Goal: Task Accomplishment & Management: Use online tool/utility

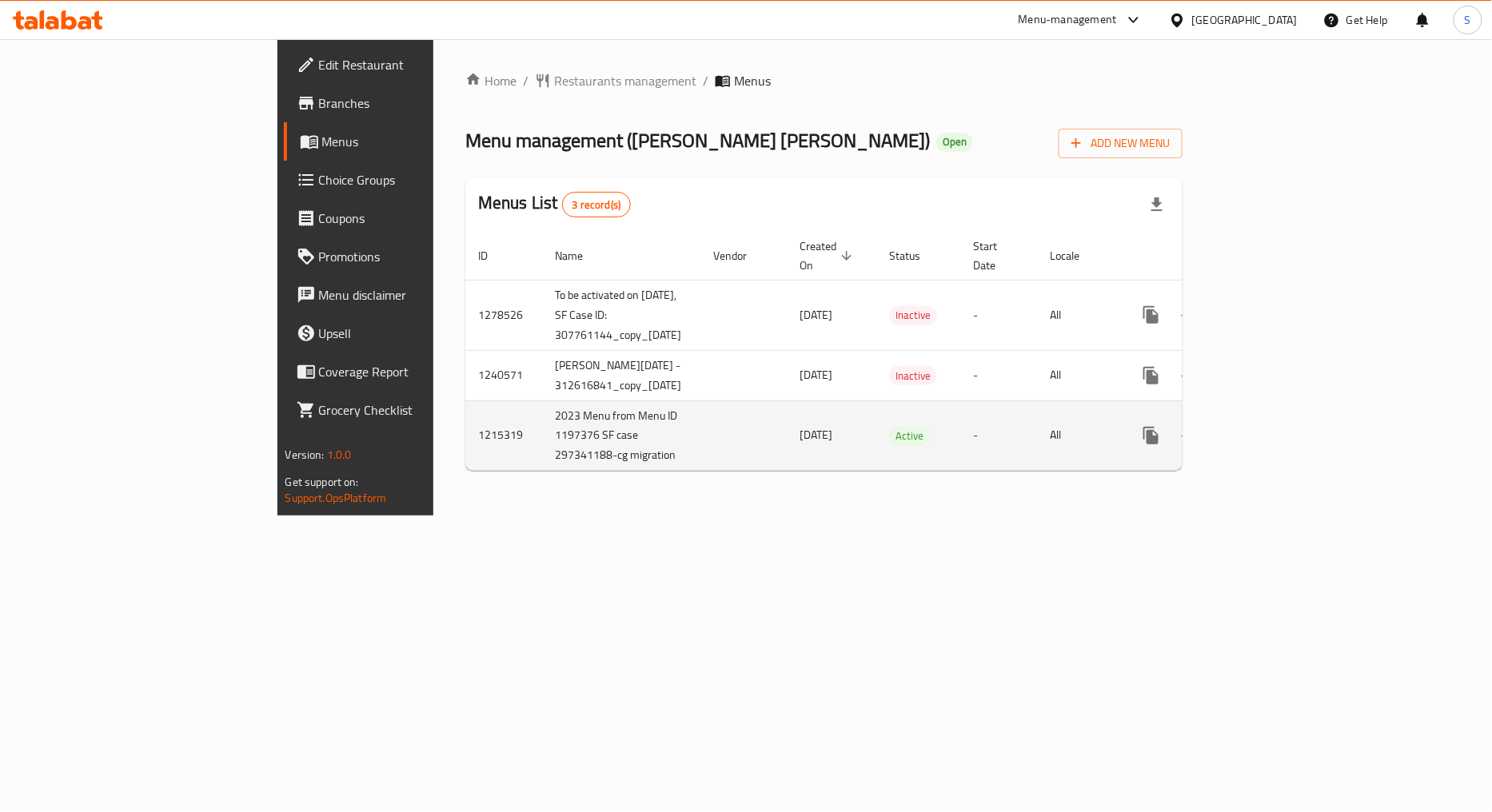
click at [1273, 428] on icon "enhanced table" at bounding box center [1266, 435] width 15 height 15
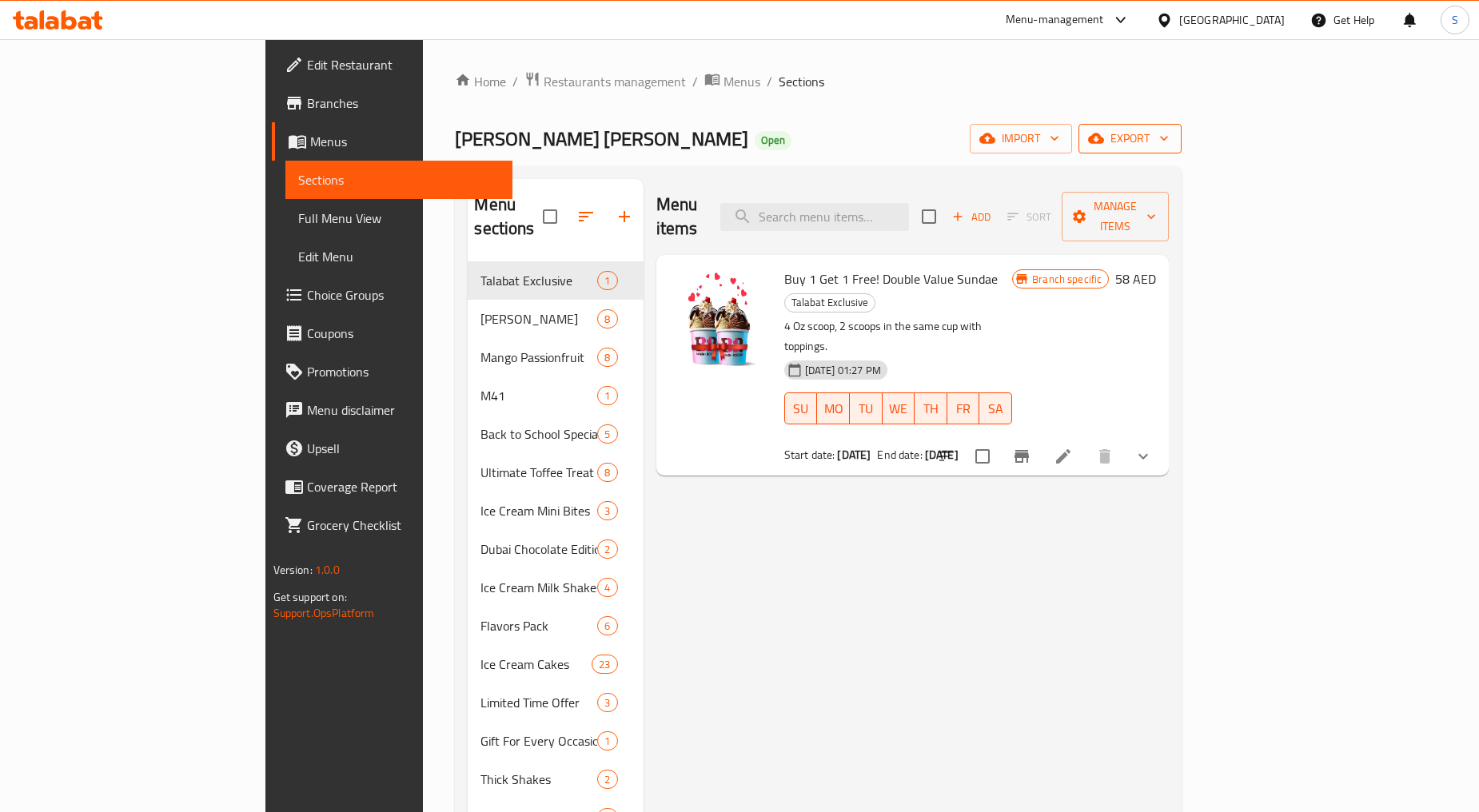
click at [1168, 130] on span "export" at bounding box center [1129, 138] width 77 height 20
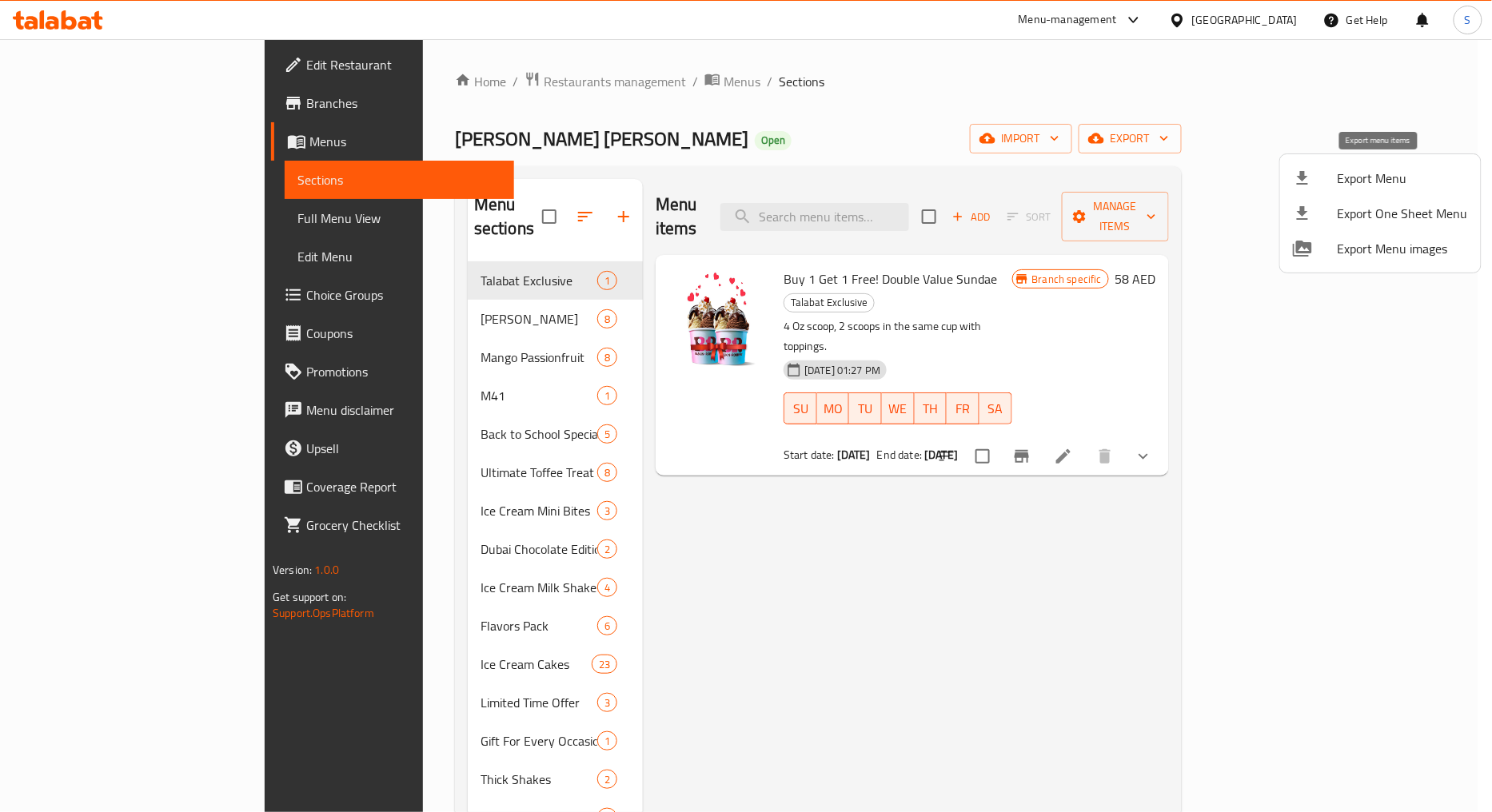
click at [1375, 163] on li "Export Menu" at bounding box center [1380, 178] width 200 height 36
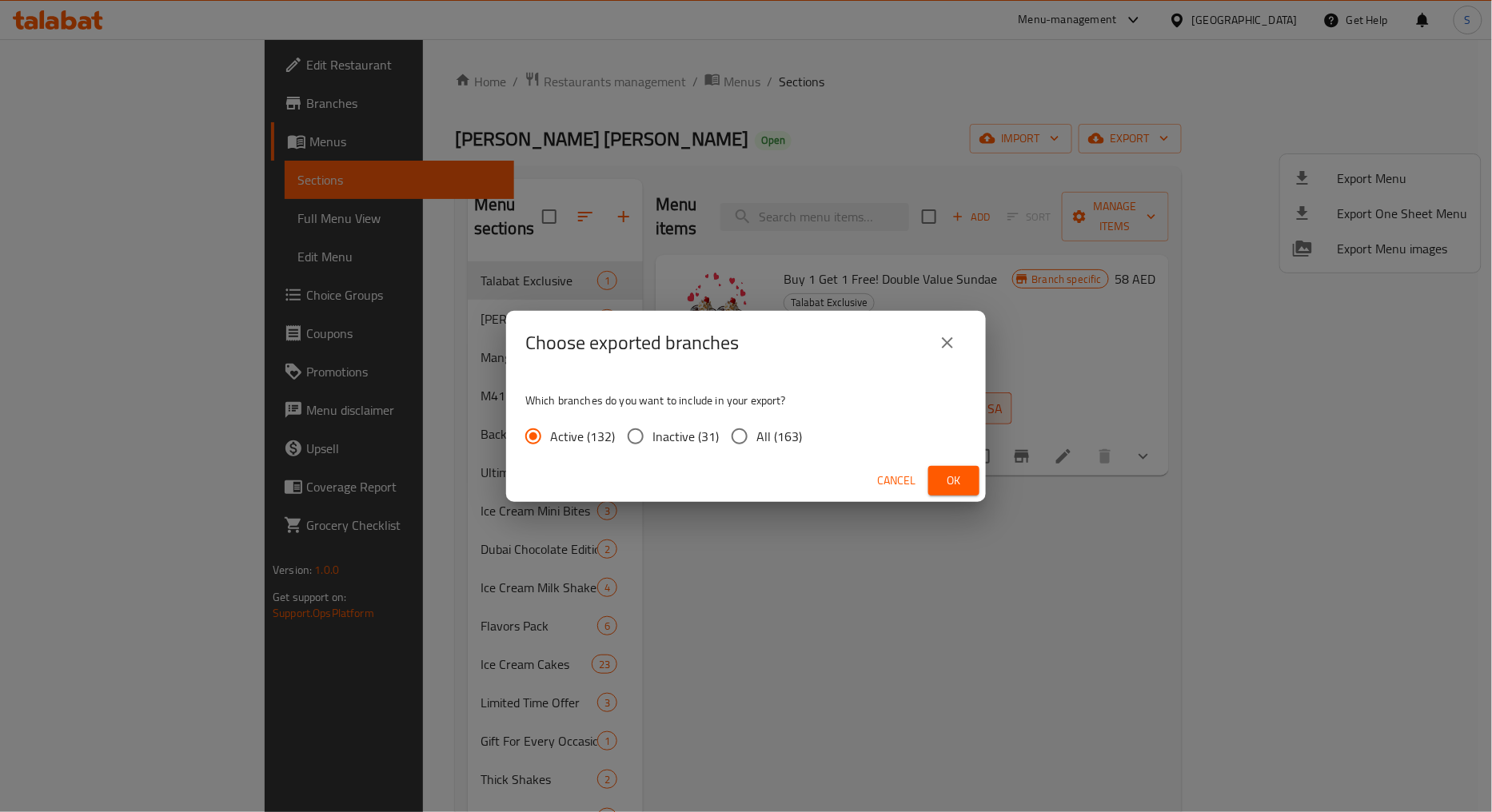
click at [749, 444] on input "All (163)" at bounding box center [739, 436] width 34 height 34
radio input "true"
click at [958, 472] on span "Ok" at bounding box center [954, 481] width 26 height 20
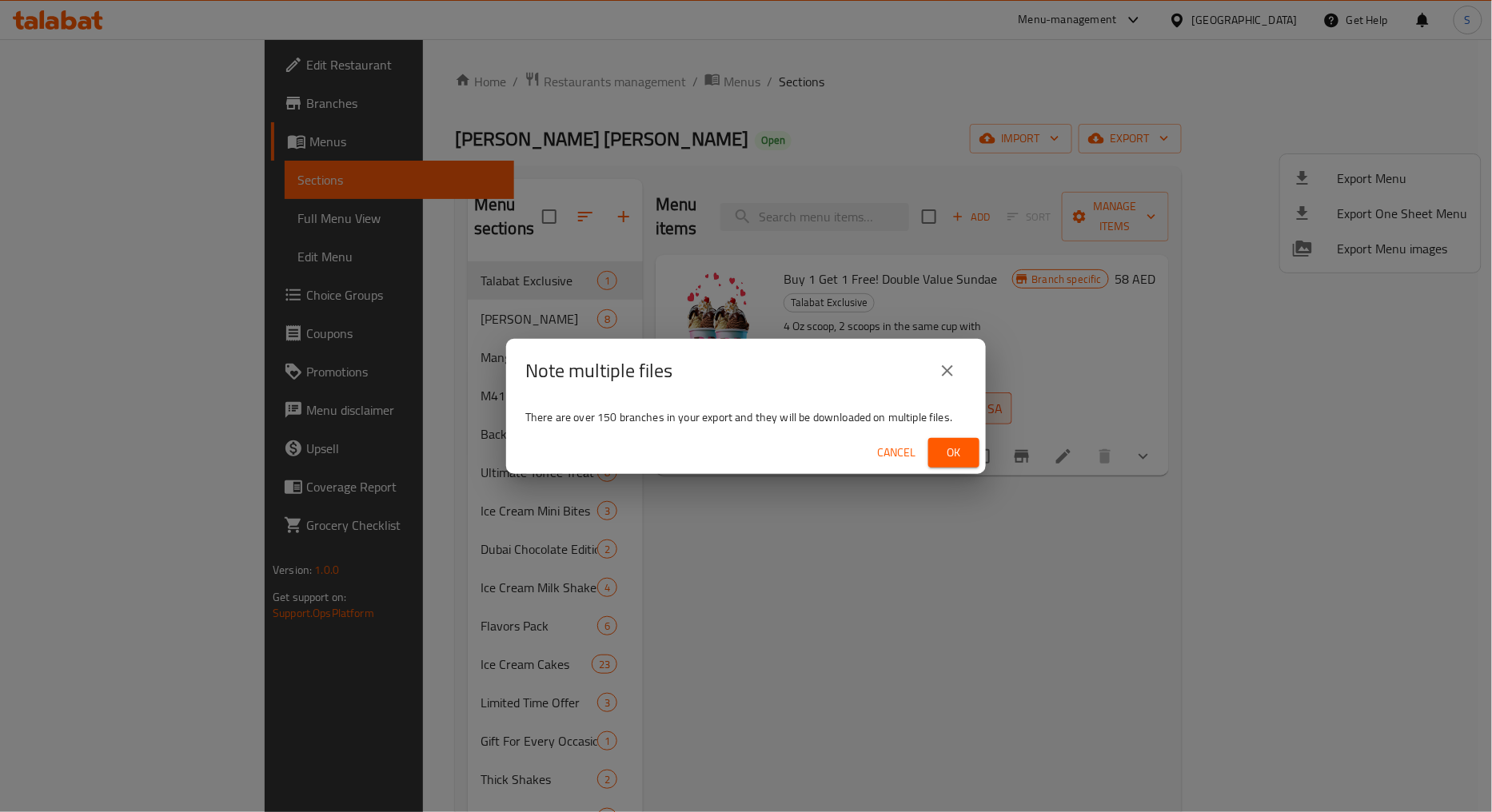
click at [976, 446] on button "Ok" at bounding box center [954, 452] width 51 height 29
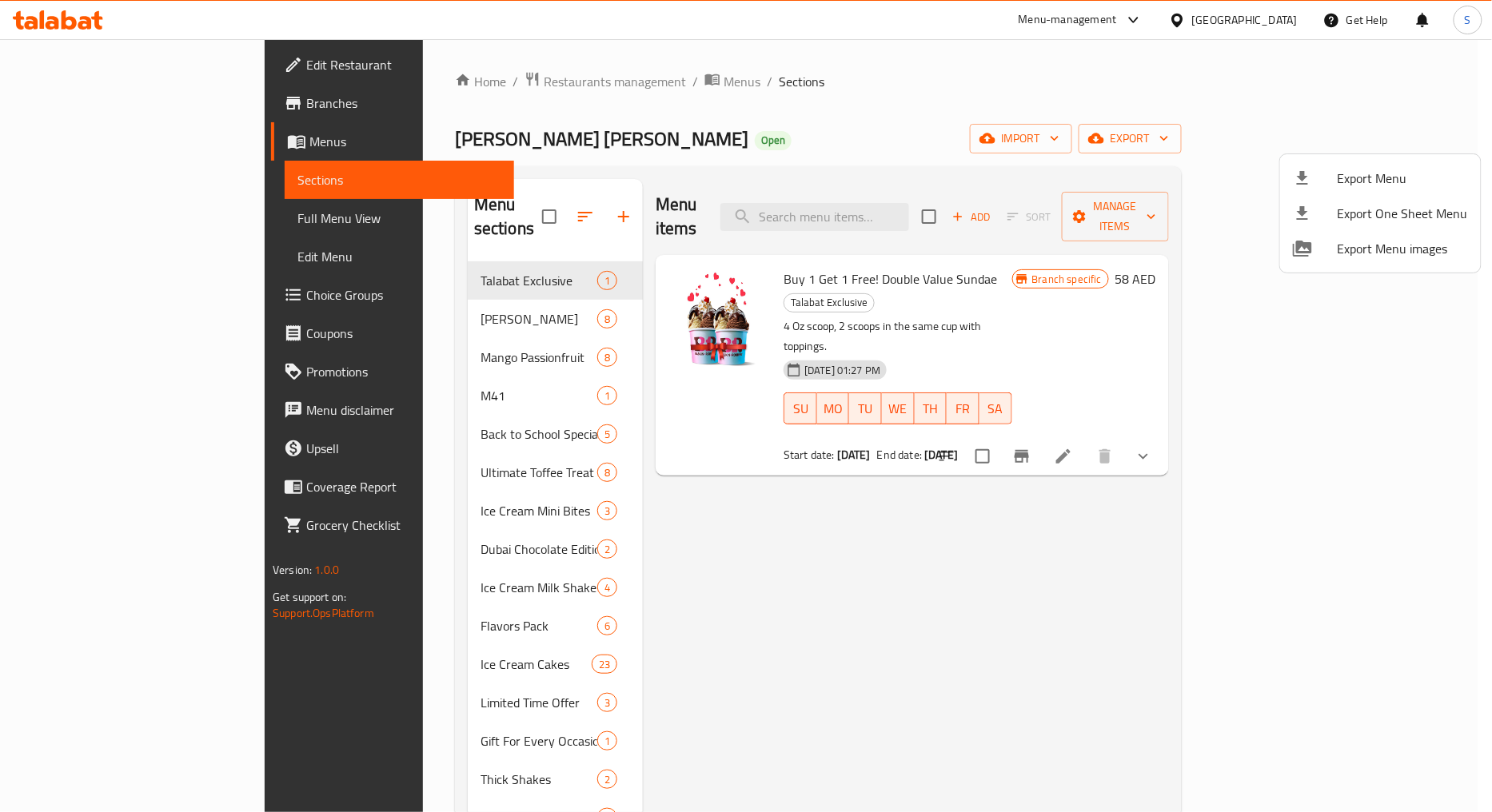
click at [898, 203] on div at bounding box center [746, 406] width 1492 height 812
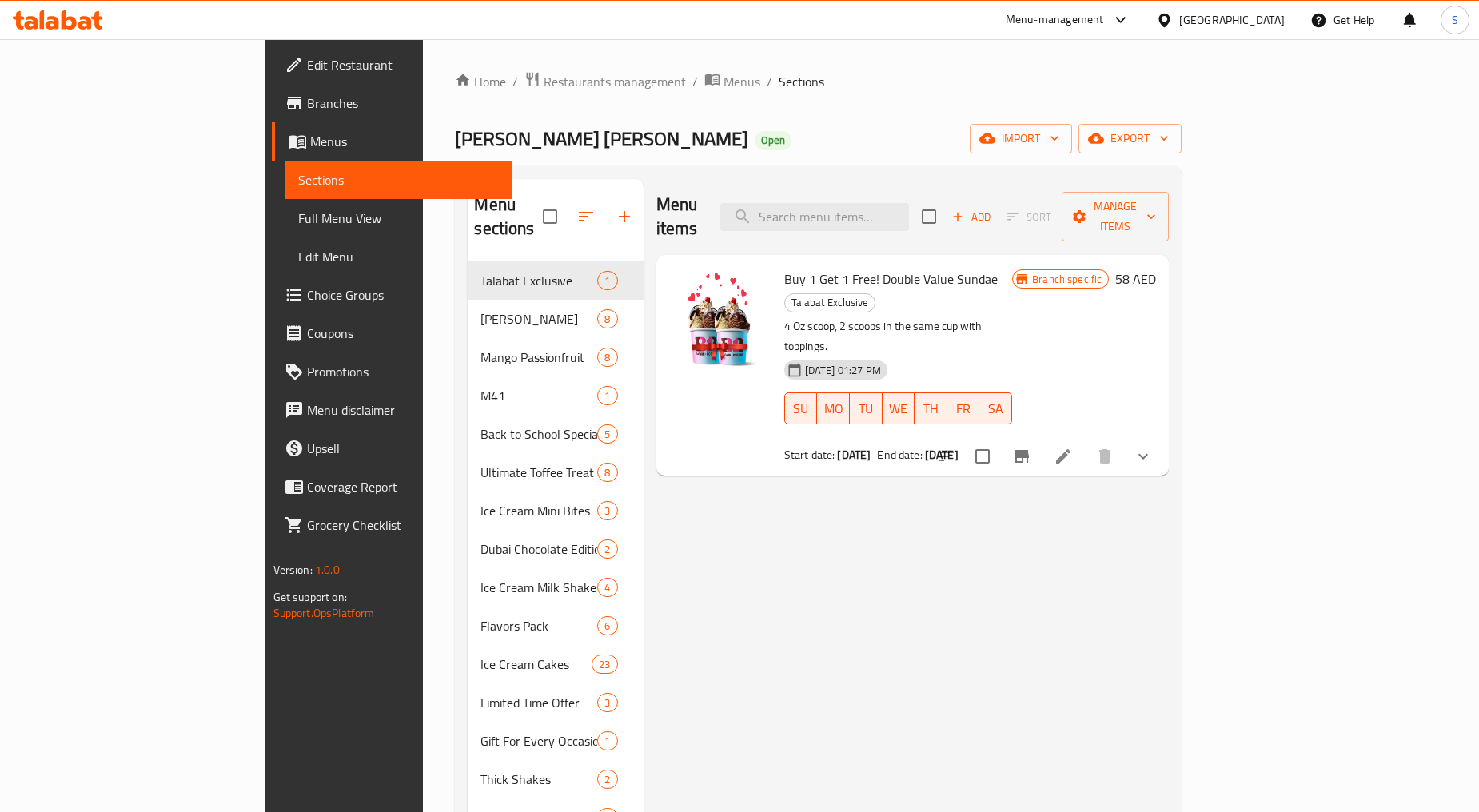
click at [898, 203] on input "search" at bounding box center [814, 217] width 189 height 28
paste input "Churros Single Kids Sundae"
type input "Churros Single Kids Sundae"
click at [1162, 437] on button "show more" at bounding box center [1143, 456] width 38 height 38
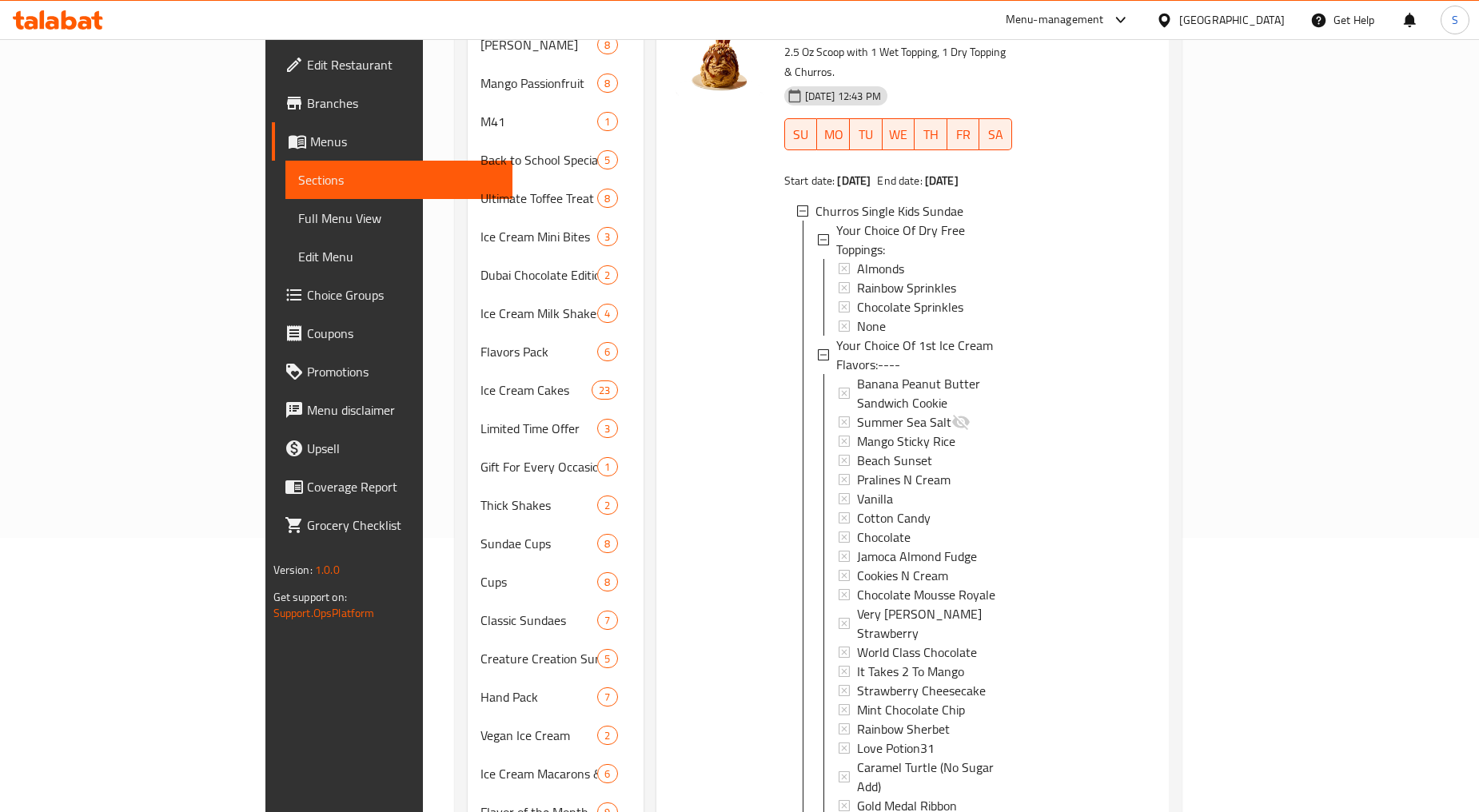
scroll to position [29, 0]
